Goal: Navigation & Orientation: Find specific page/section

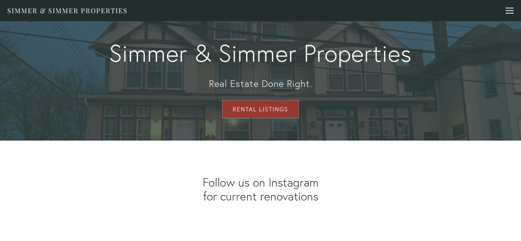
click at [283, 118] on link "Rental Listings" at bounding box center [260, 110] width 76 height 18
click at [506, 12] on div at bounding box center [510, 12] width 8 height 8
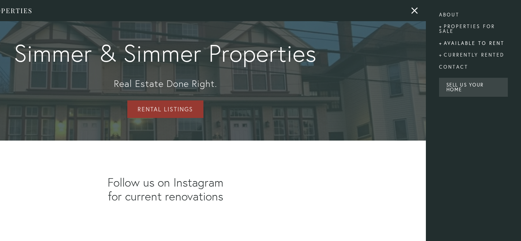
click at [482, 45] on div "Available to rent" at bounding box center [473, 43] width 69 height 12
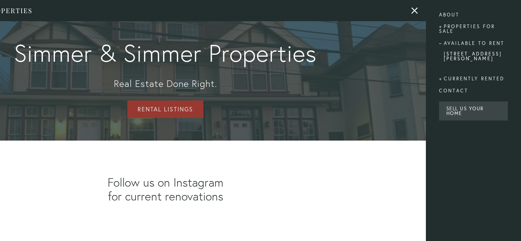
click at [478, 56] on link "[STREET_ADDRESS][PERSON_NAME]" at bounding box center [473, 59] width 59 height 14
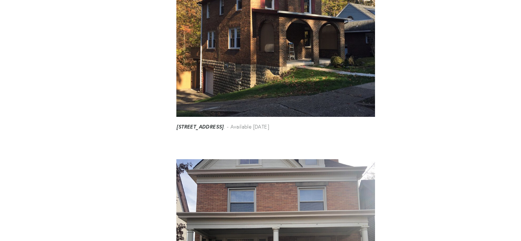
scroll to position [239, 0]
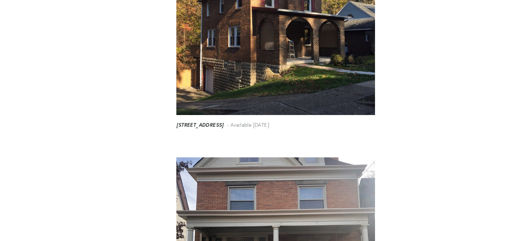
click at [300, 115] on img at bounding box center [275, 16] width 199 height 198
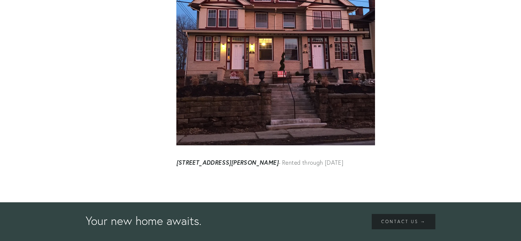
scroll to position [5605, 0]
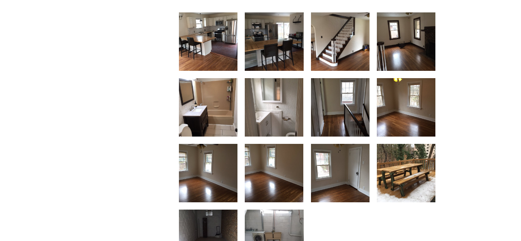
scroll to position [816, 0]
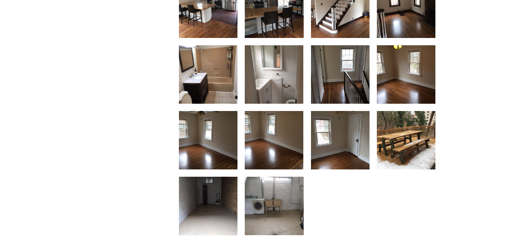
click at [190, 48] on img at bounding box center [208, 9] width 59 height 78
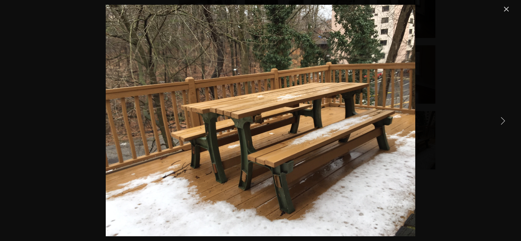
click at [507, 7] on link "Close" at bounding box center [506, 9] width 9 height 9
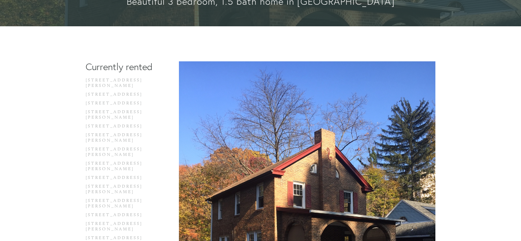
scroll to position [0, 0]
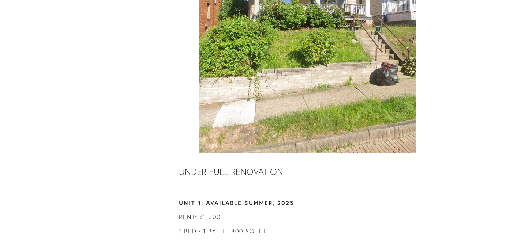
scroll to position [274, 0]
